Goal: Answer question/provide support

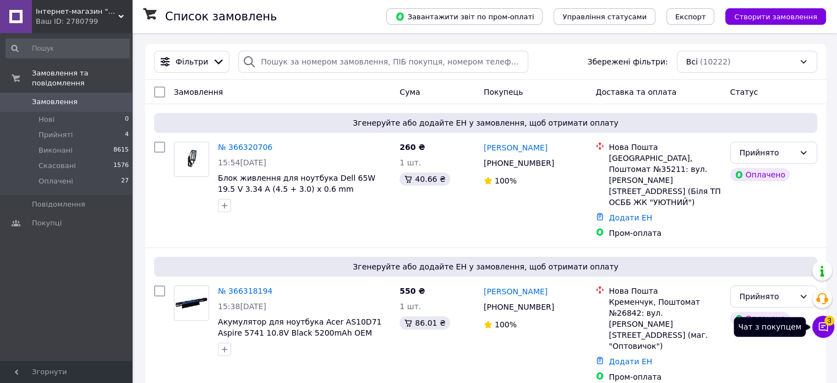
click at [826, 331] on icon at bounding box center [823, 326] width 11 height 11
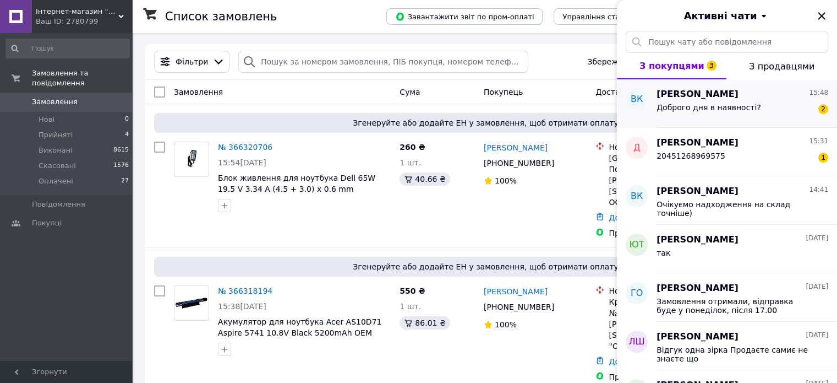
click at [749, 104] on div "Доброго дня в наявності? 2" at bounding box center [743, 110] width 172 height 18
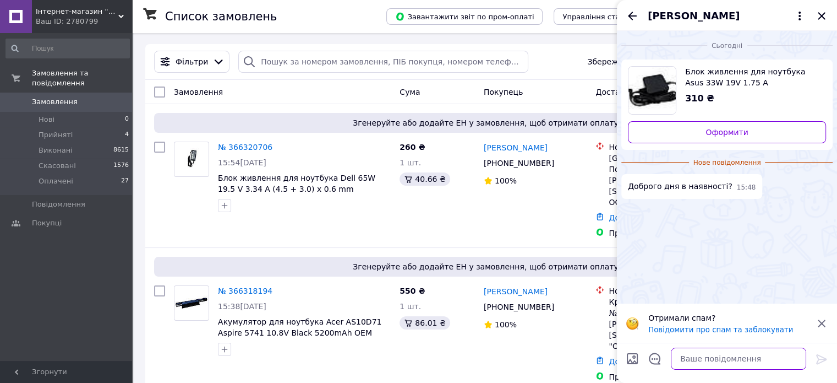
click at [757, 358] on textarea at bounding box center [738, 358] width 135 height 22
type textarea "Добрий день! Так"
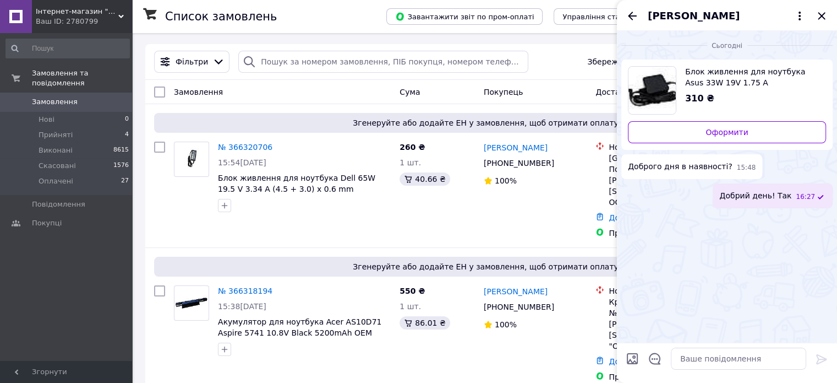
click at [625, 20] on div "Володимир Костриба" at bounding box center [727, 15] width 220 height 31
click at [634, 10] on icon "Назад" at bounding box center [632, 15] width 13 height 13
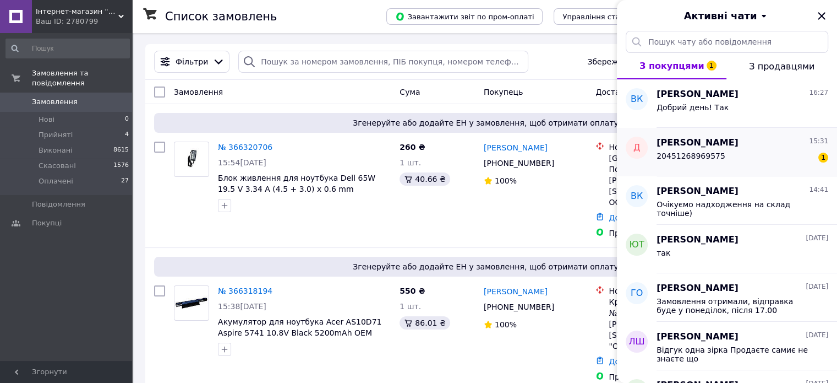
click at [703, 163] on div "20451268969575" at bounding box center [691, 158] width 69 height 15
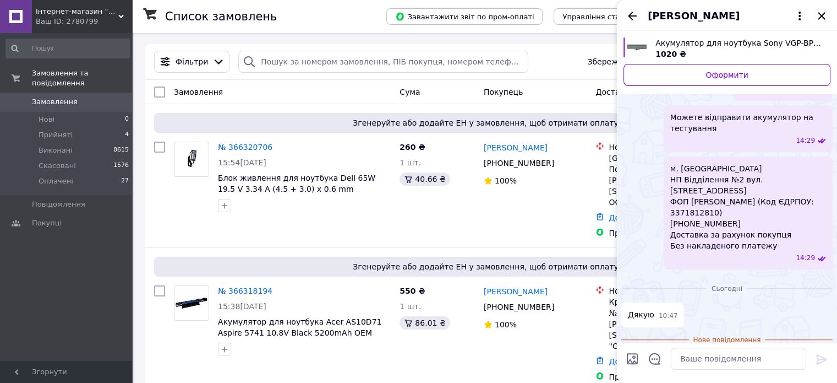
scroll to position [780, 0]
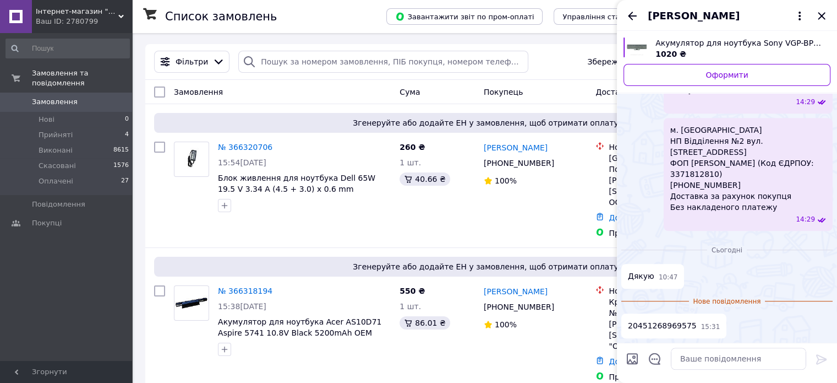
click at [653, 323] on span "20451268969575" at bounding box center [662, 326] width 69 height 12
copy span "20451268969575"
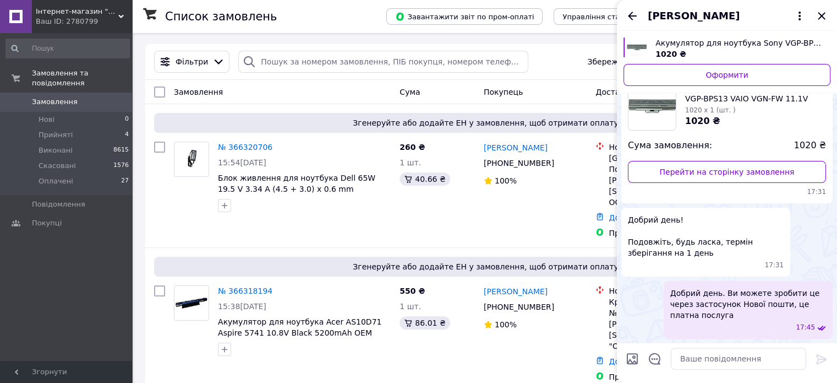
scroll to position [230, 0]
click at [725, 60] on span "№ 350779435" at bounding box center [721, 55] width 65 height 10
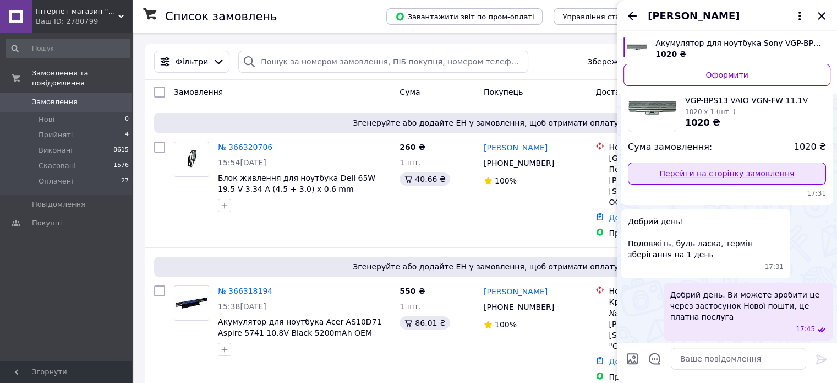
click at [668, 184] on link "Перейти на сторінку замовлення" at bounding box center [727, 173] width 198 height 22
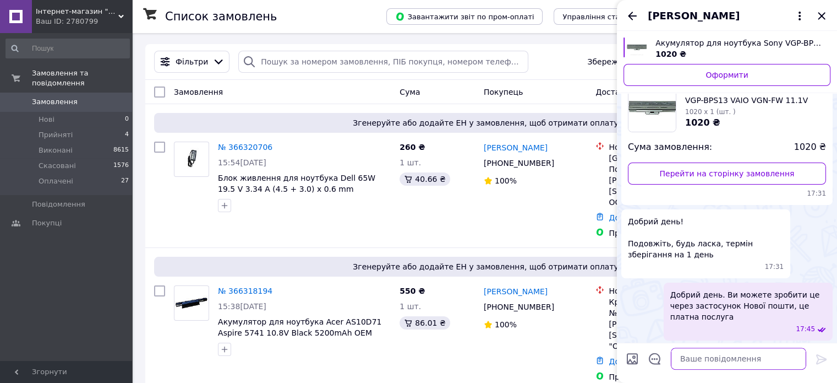
click at [751, 362] on textarea at bounding box center [738, 358] width 135 height 22
type textarea "Очікуємо повернення"
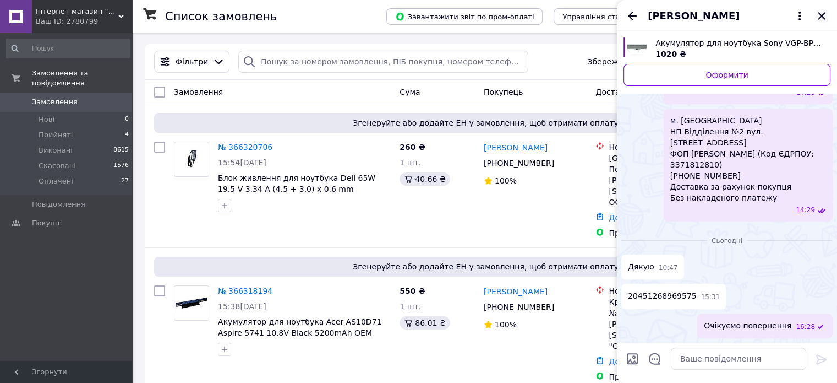
click at [819, 15] on icon "Закрити" at bounding box center [821, 15] width 13 height 13
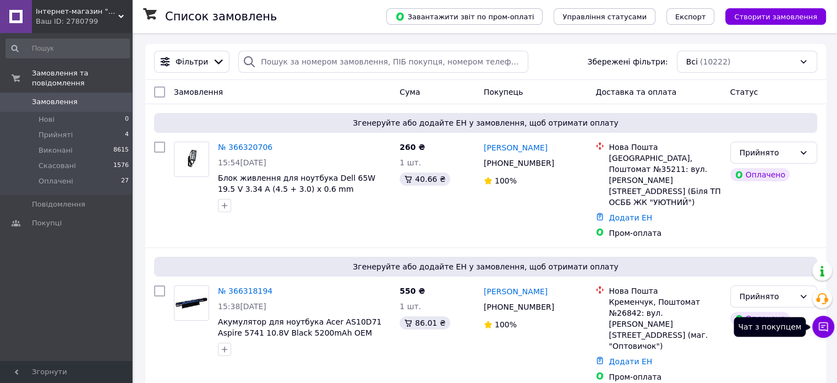
click at [826, 332] on button "Чат з покупцем" at bounding box center [823, 326] width 22 height 22
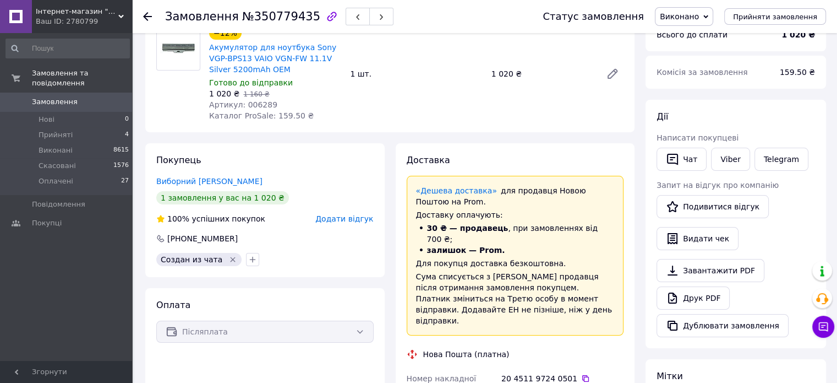
scroll to position [165, 0]
